Goal: Obtain resource: Obtain resource

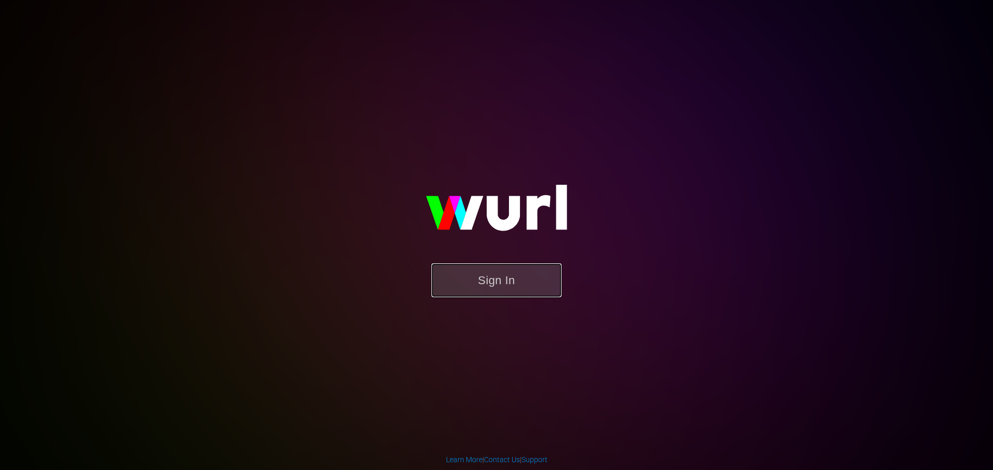
click at [499, 276] on button "Sign In" at bounding box center [496, 280] width 130 height 34
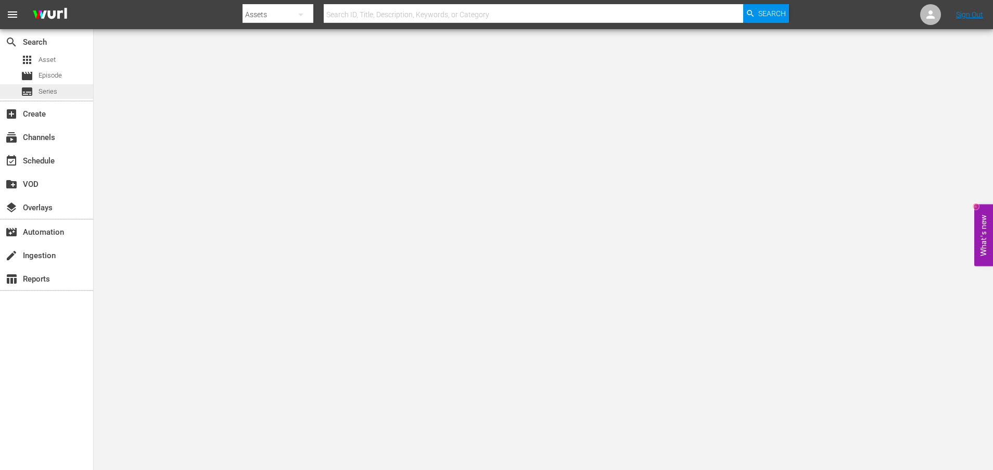
click at [66, 96] on div "subtitles Series" at bounding box center [46, 91] width 93 height 15
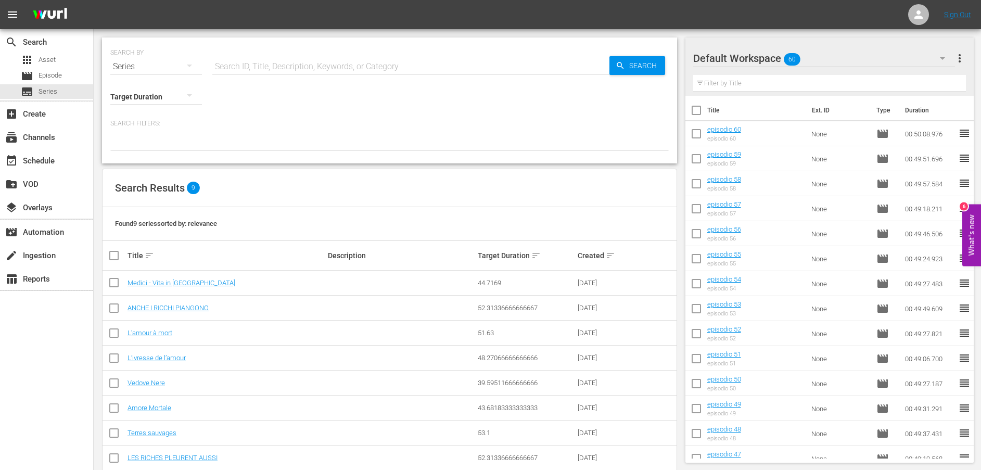
click at [961, 56] on span "more_vert" at bounding box center [959, 58] width 12 height 12
click at [859, 80] on div "Clear All Workspace Items" at bounding box center [892, 78] width 122 height 19
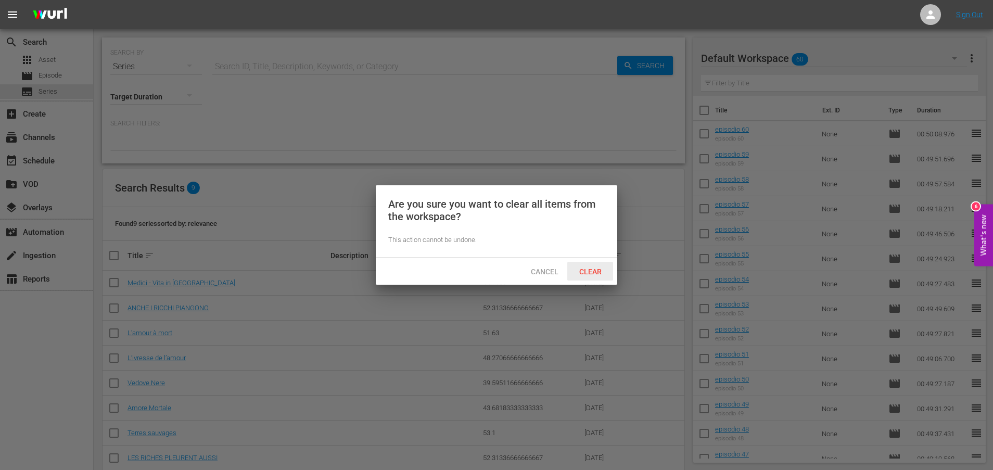
click at [596, 268] on span "Clear" at bounding box center [590, 271] width 39 height 8
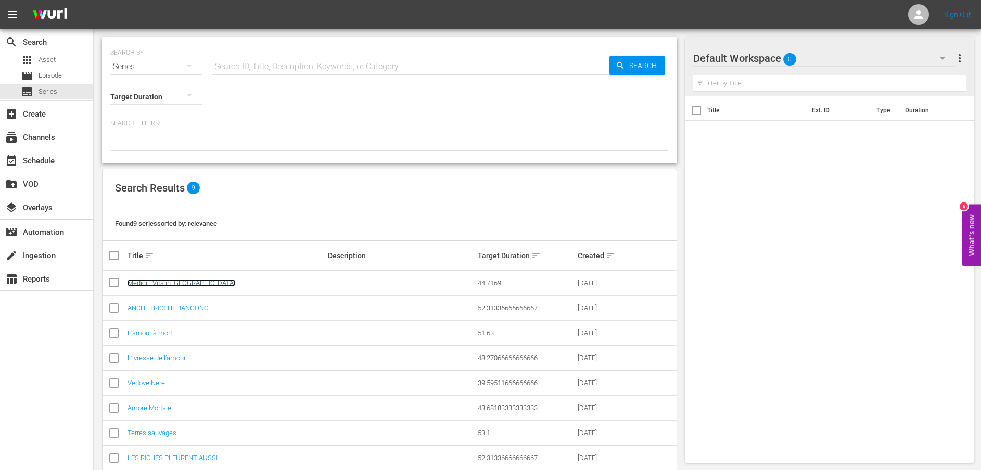
click at [169, 284] on link "Medici - Vita in Corsia" at bounding box center [181, 283] width 108 height 8
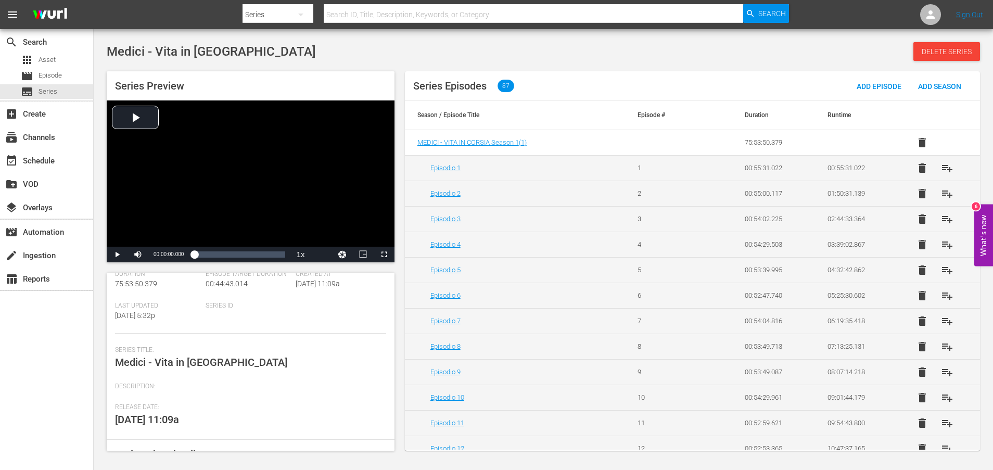
scroll to position [120, 0]
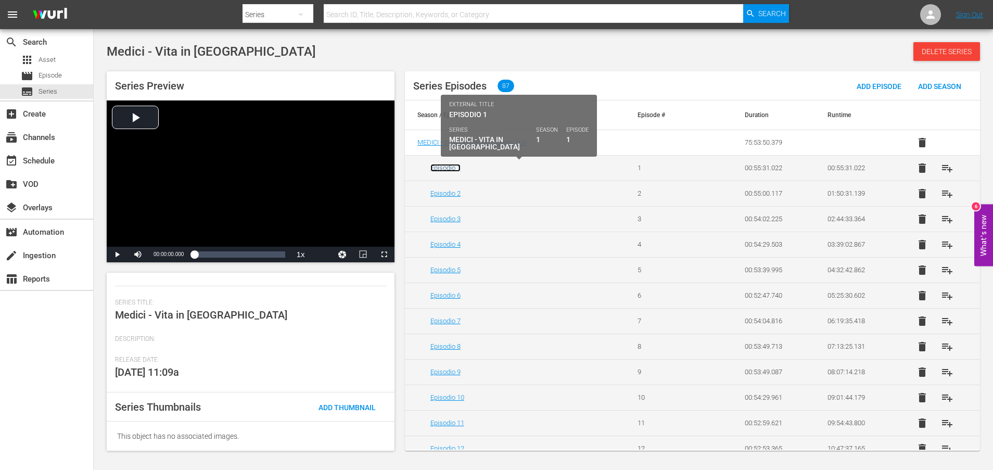
click at [446, 165] on link "Episodio 1" at bounding box center [445, 168] width 30 height 8
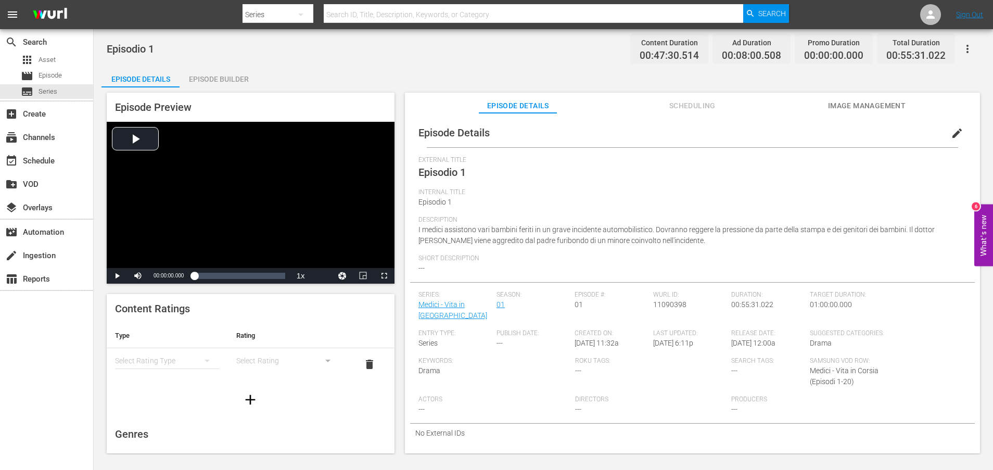
click at [695, 104] on span "Scheduling" at bounding box center [692, 105] width 78 height 13
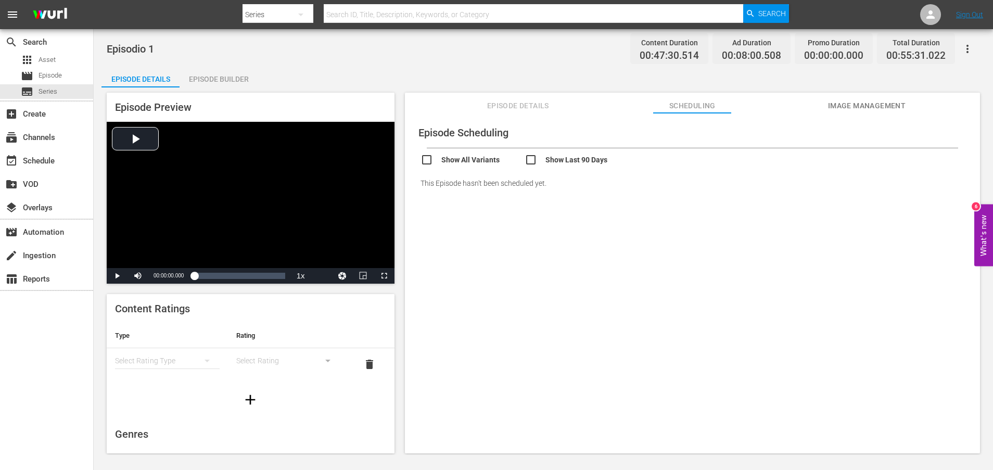
click at [852, 98] on button "Image Management" at bounding box center [866, 103] width 78 height 21
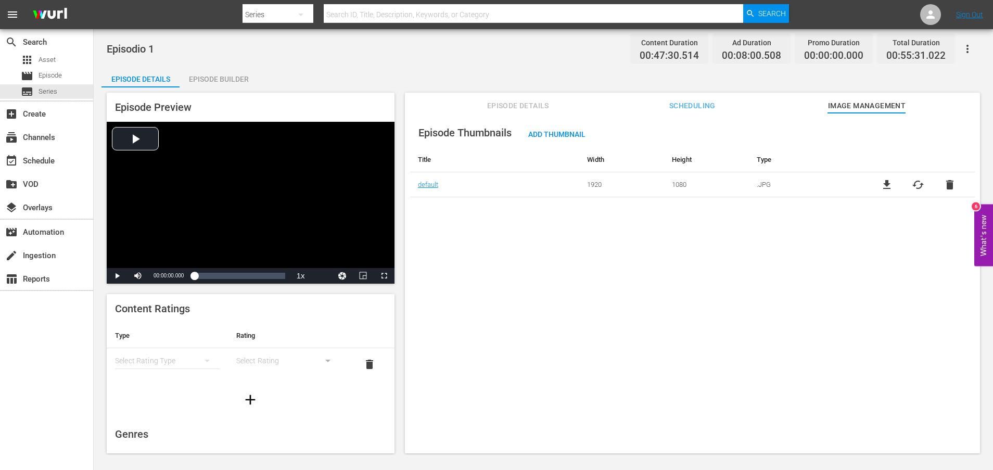
click at [528, 105] on span "Episode Details" at bounding box center [518, 105] width 78 height 13
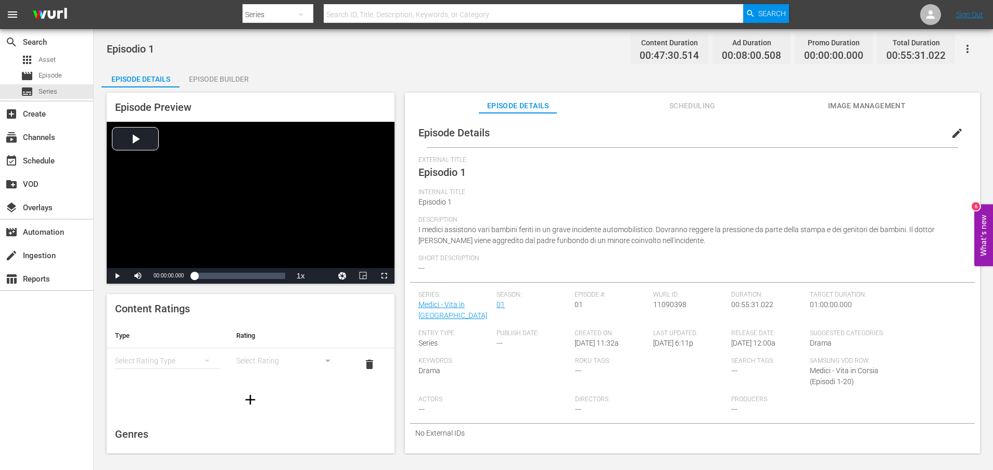
click at [227, 75] on div "Episode Builder" at bounding box center [219, 79] width 78 height 25
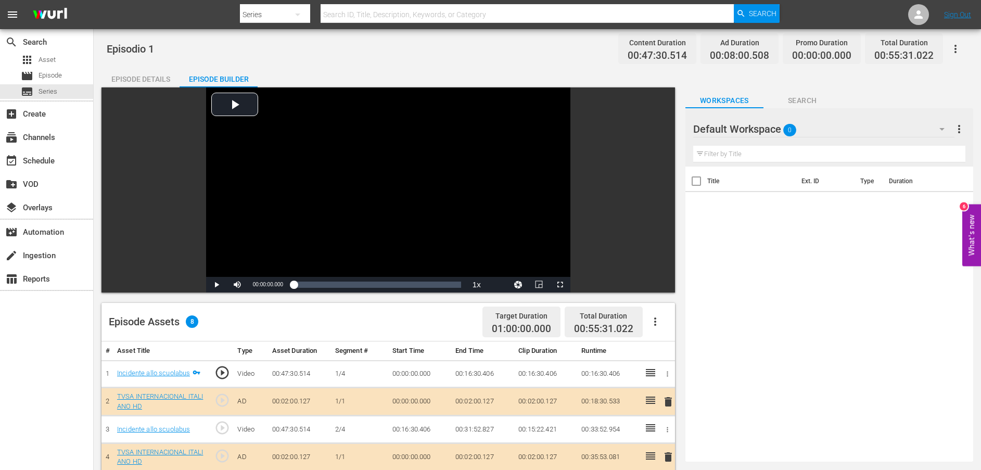
click at [162, 79] on div "Episode Details" at bounding box center [140, 79] width 78 height 25
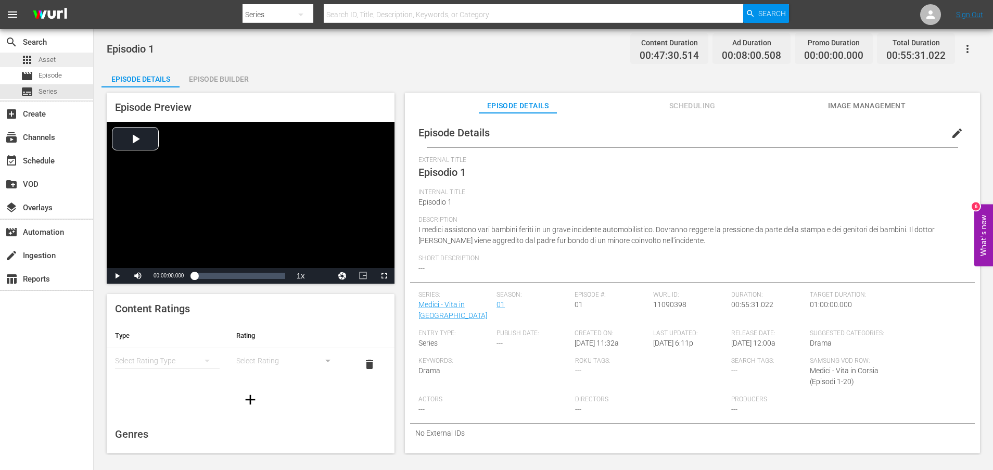
click at [56, 60] on div "apps Asset" at bounding box center [46, 60] width 93 height 15
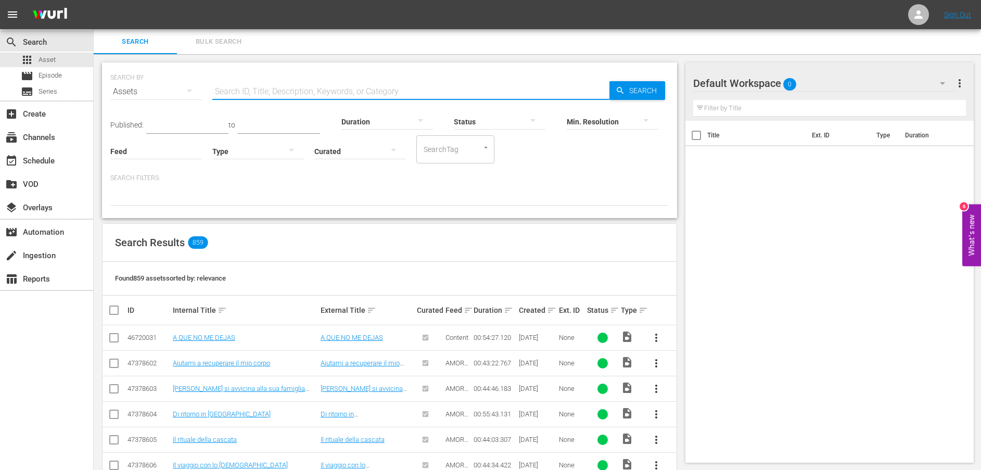
click at [240, 94] on input "text" at bounding box center [410, 91] width 397 height 25
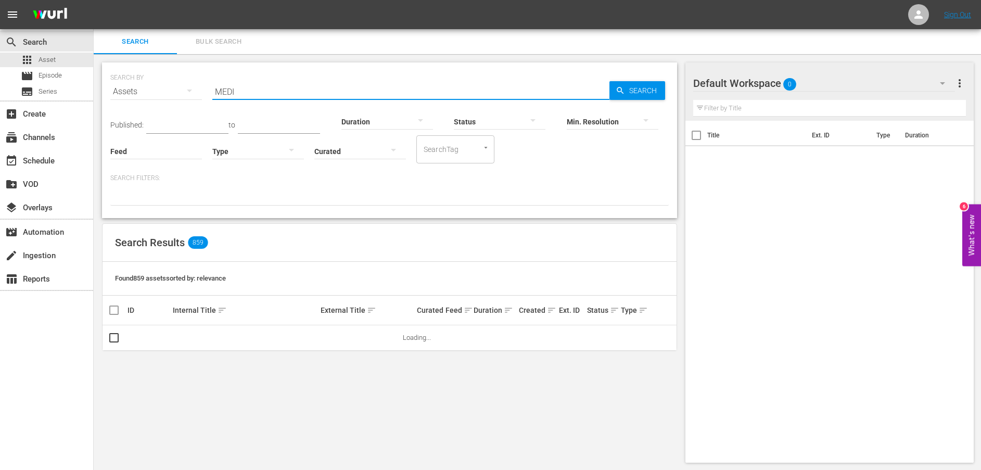
type input "medici"
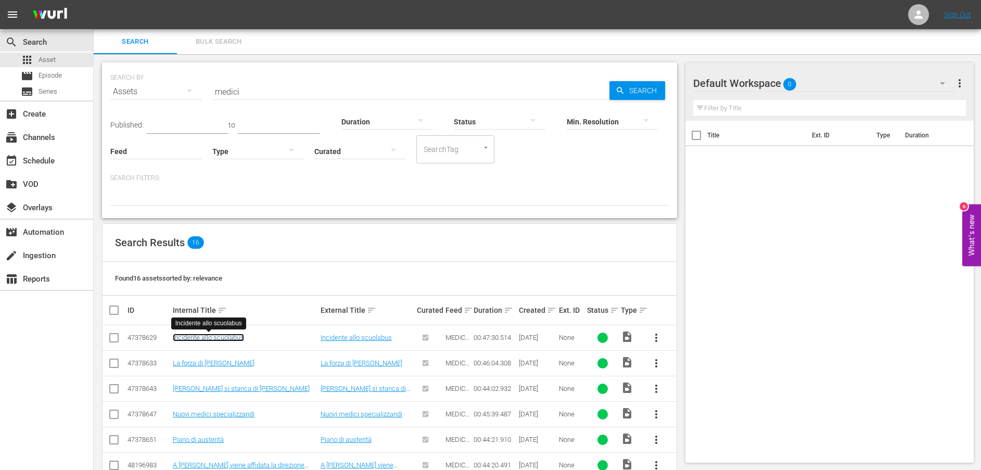
click at [225, 339] on link "Incidente allo scuolabus" at bounding box center [208, 338] width 71 height 8
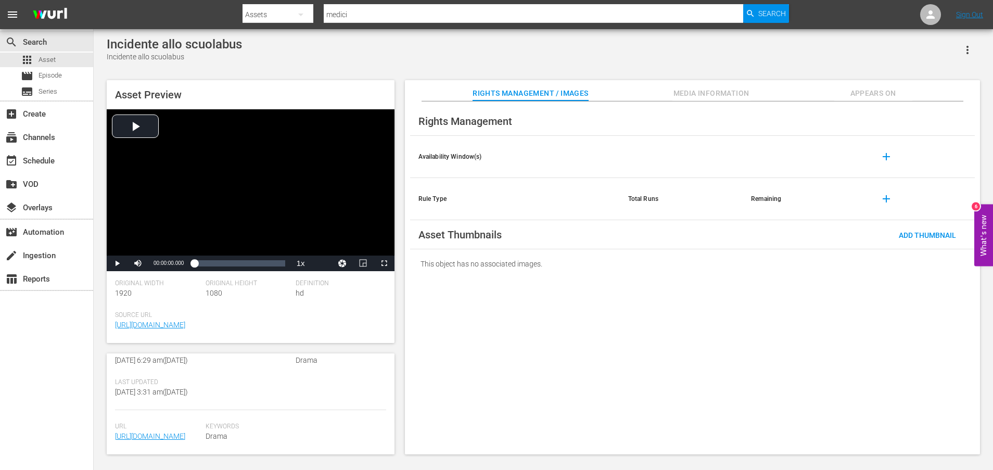
scroll to position [272, 0]
drag, startPoint x: 216, startPoint y: 444, endPoint x: 158, endPoint y: 437, distance: 58.2
click at [158, 437] on div "Url https://content-partner-mrss-feeds.s3.amazonaws.com/televisa/MEDICOS_LINEA_…" at bounding box center [250, 439] width 271 height 32
drag, startPoint x: 158, startPoint y: 437, endPoint x: 107, endPoint y: 394, distance: 66.2
click at [107, 394] on div "Asset Details edit Internal Title: Incidente allo scuolabus External Title: Inc…" at bounding box center [251, 403] width 288 height 101
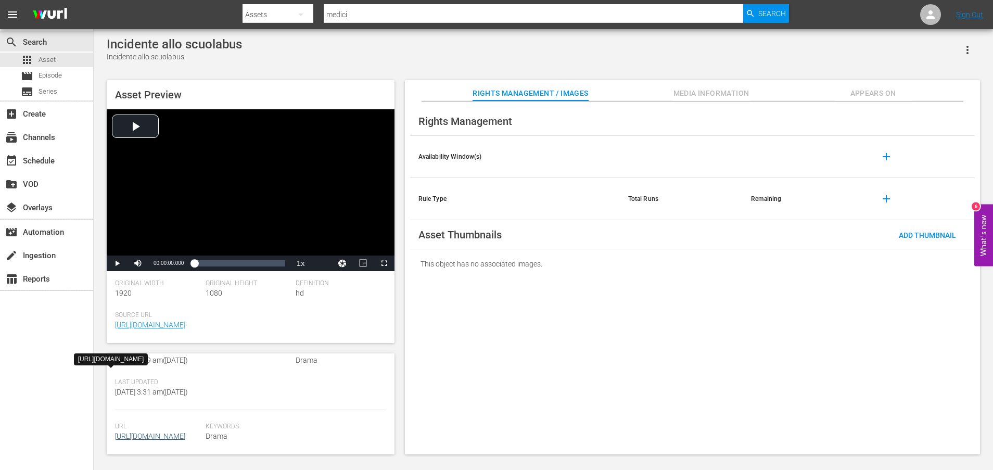
drag, startPoint x: 112, startPoint y: 393, endPoint x: 197, endPoint y: 441, distance: 97.6
click at [197, 441] on div "Asset Details edit Internal Title: Incidente allo scuolabus External Title: Inc…" at bounding box center [251, 403] width 288 height 101
copy link "https://content-partner-mrss-feeds.s3.amazonaws.com/televisa/MEDICOS_LINEA_DE_V…"
click at [157, 432] on link "https://content-partner-mrss-feeds.s3.amazonaws.com/televisa/MEDICOS_LINEA_DE_V…" at bounding box center [150, 436] width 70 height 8
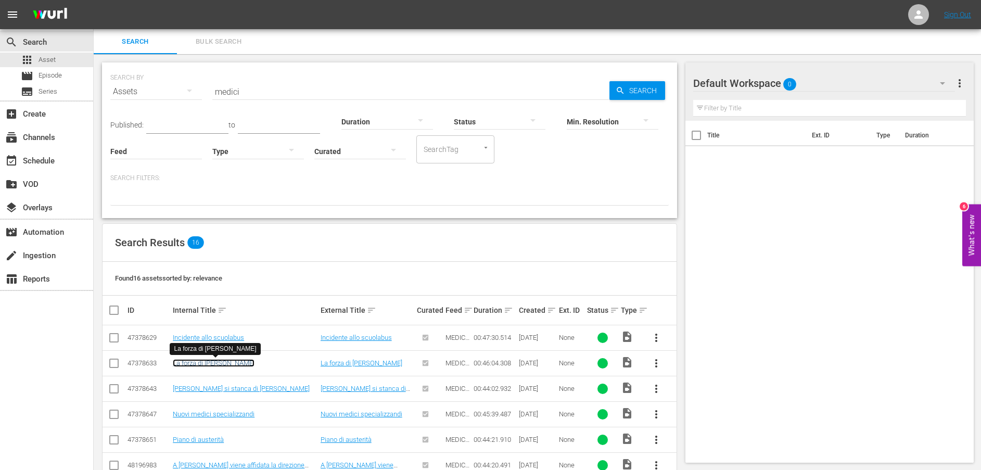
click at [207, 365] on link "La forza di Regina" at bounding box center [214, 363] width 82 height 8
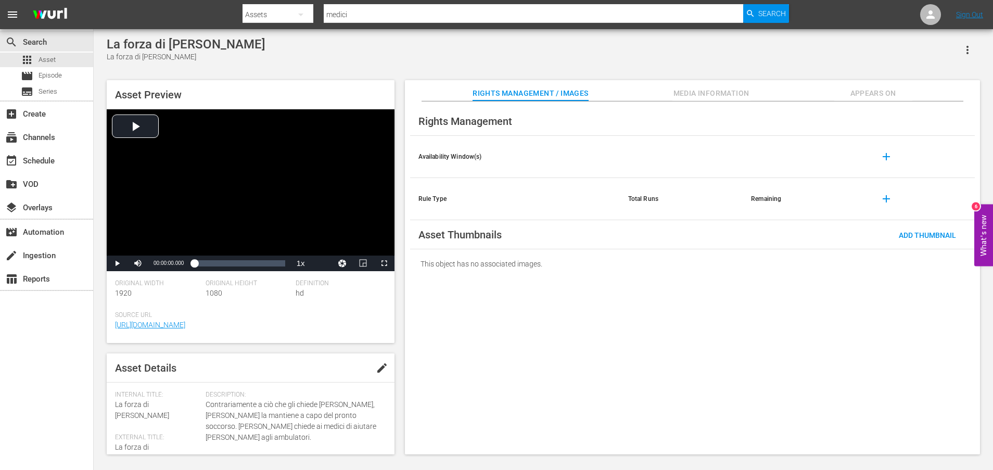
scroll to position [260, 0]
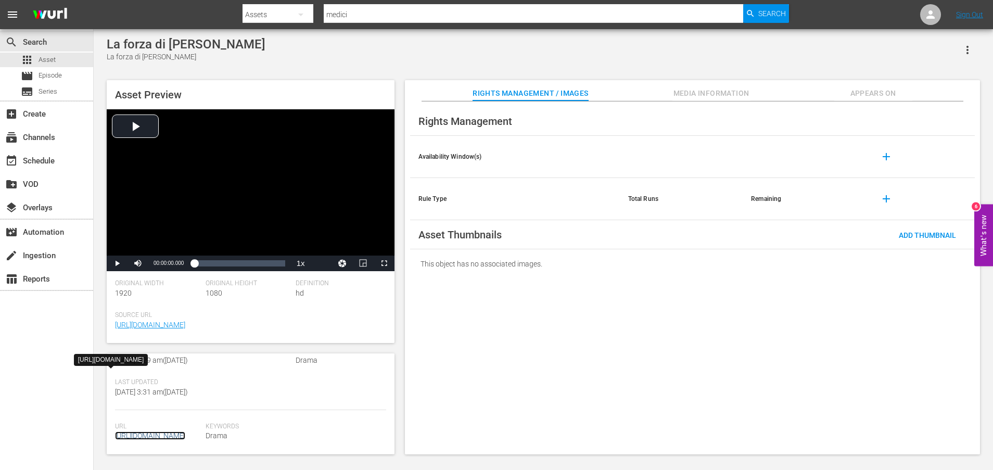
click at [185, 431] on link "https://content-partner-mrss-feeds.s3.amazonaws.com/televisa/MEDICOS_LINEA_DE_V…" at bounding box center [150, 435] width 70 height 8
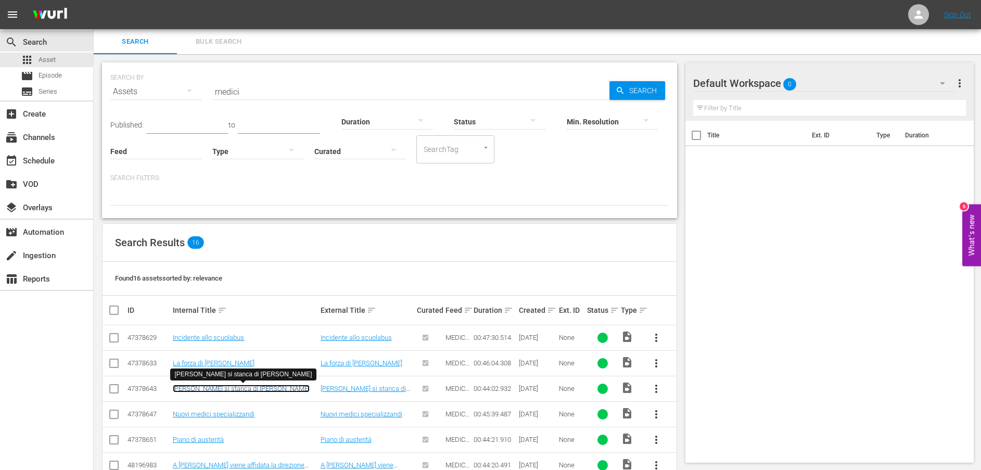
click at [231, 386] on link "Mireya si stanca di René" at bounding box center [241, 389] width 137 height 8
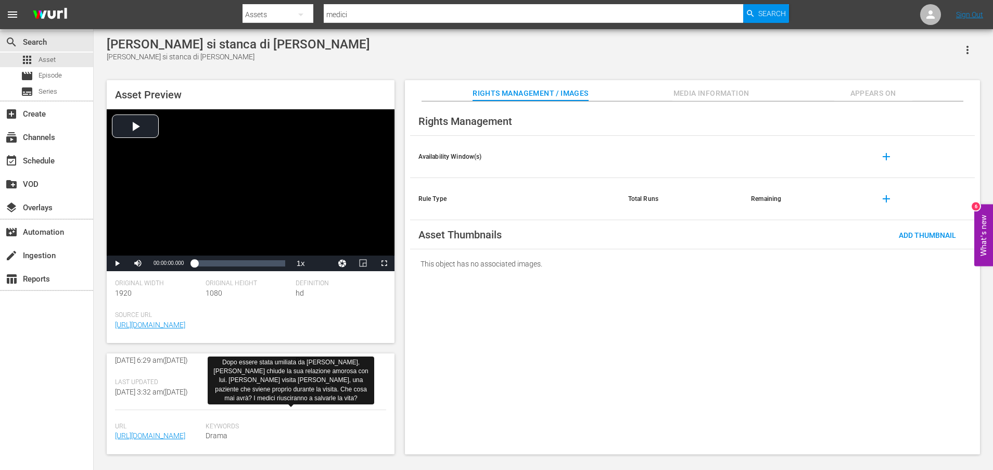
scroll to position [261, 0]
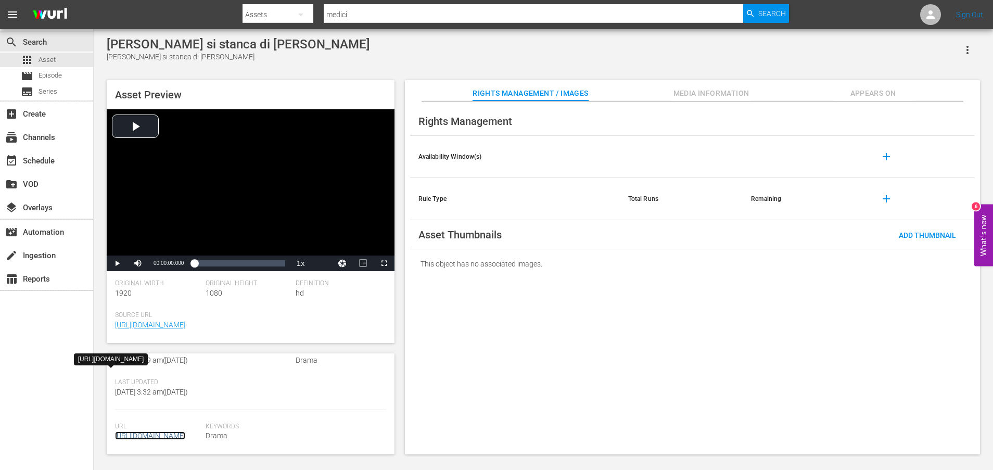
click at [145, 431] on link "https://content-partner-mrss-feeds.s3.amazonaws.com/televisa/MEDICOS_LINEA_DE_V…" at bounding box center [150, 435] width 70 height 8
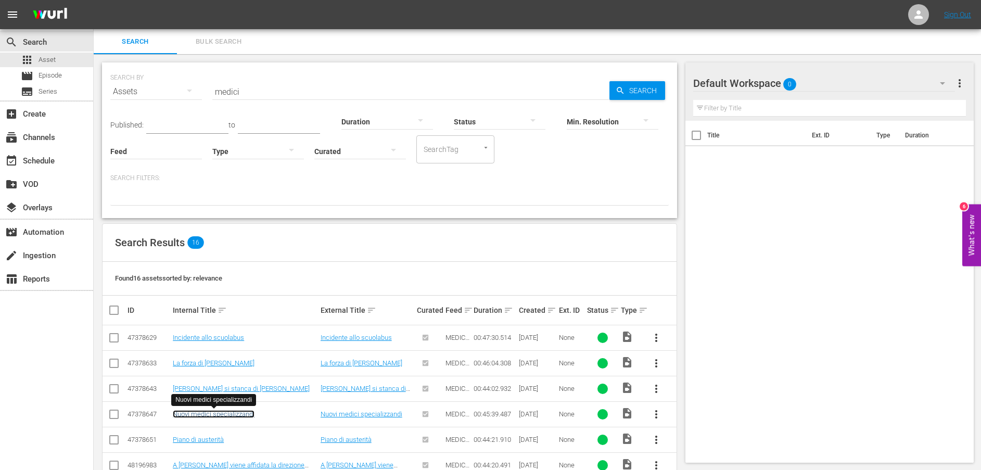
click at [237, 414] on link "Nuovi medici specializzandi" at bounding box center [214, 414] width 82 height 8
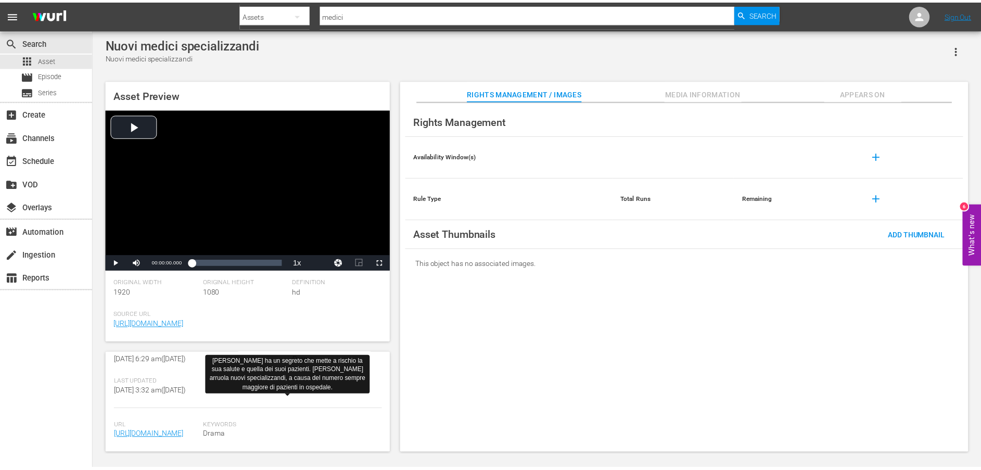
scroll to position [282, 0]
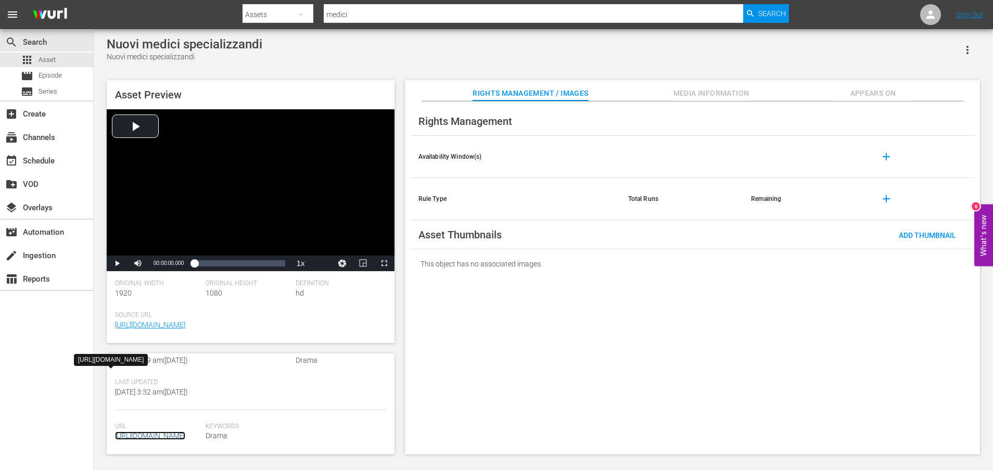
click at [175, 431] on link "https://content-partner-mrss-feeds.s3.amazonaws.com/televisa/MEDICOS_LINEA_DE_V…" at bounding box center [150, 435] width 70 height 8
click at [469, 312] on div "Rights Management Availability Window(s) add Rule Type Total Runs Remaining add…" at bounding box center [692, 277] width 575 height 353
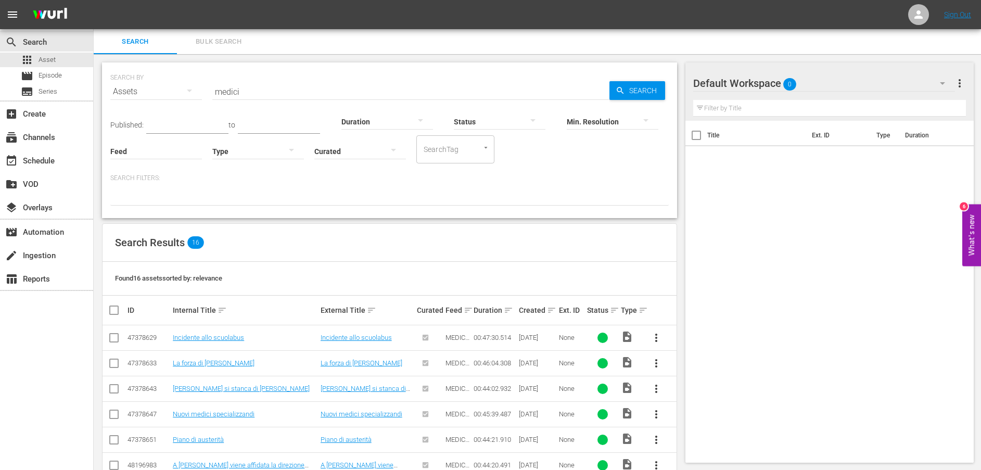
scroll to position [78, 0]
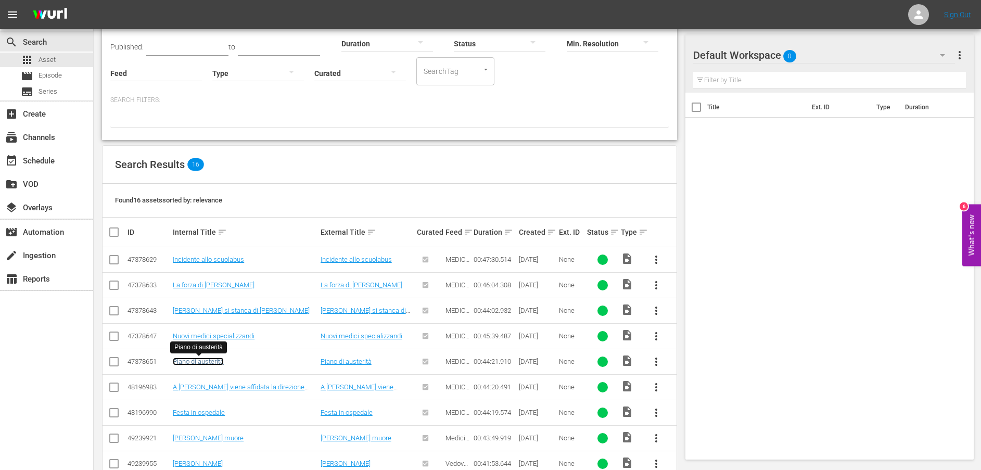
click at [210, 363] on link "Piano di austerità" at bounding box center [198, 362] width 51 height 8
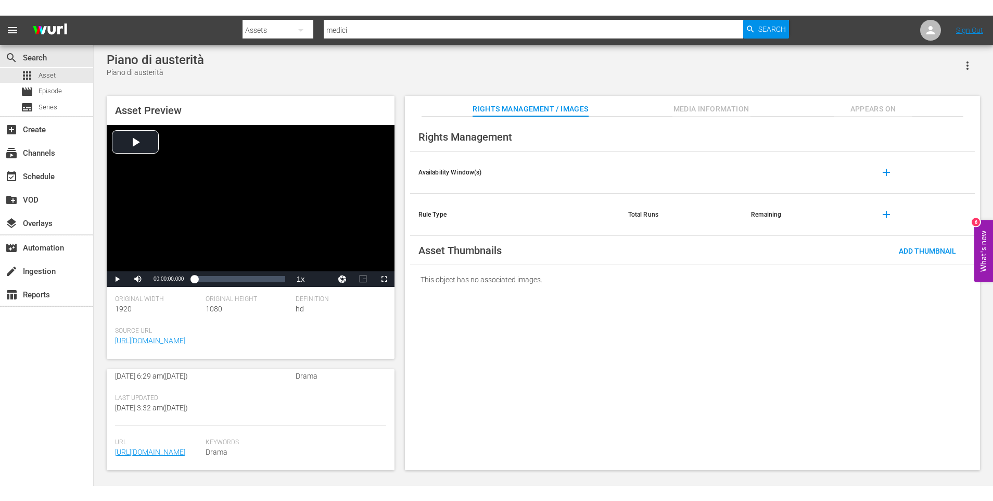
scroll to position [272, 0]
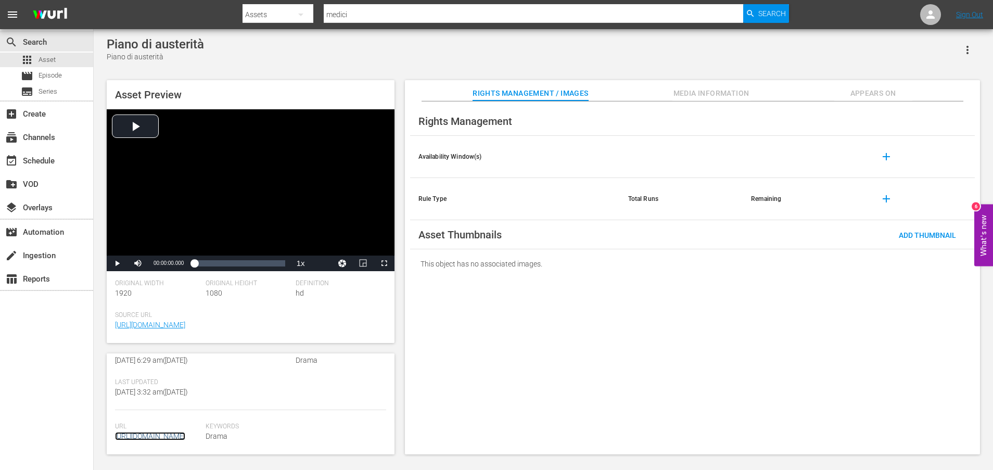
click at [181, 432] on link "https://content-partner-mrss-feeds.s3.amazonaws.com/televisa/MEDICOS_LINEA_DE_V…" at bounding box center [150, 436] width 70 height 8
click at [586, 380] on div "Rights Management Availability Window(s) add Rule Type Total Runs Remaining add…" at bounding box center [692, 277] width 575 height 353
